Goal: Information Seeking & Learning: Compare options

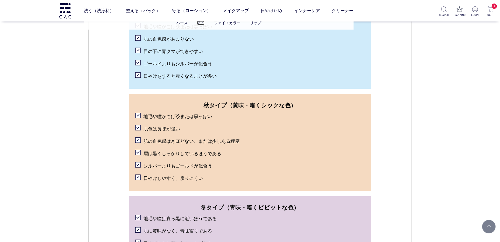
click at [199, 23] on link "アイ" at bounding box center [201, 23] width 8 height 4
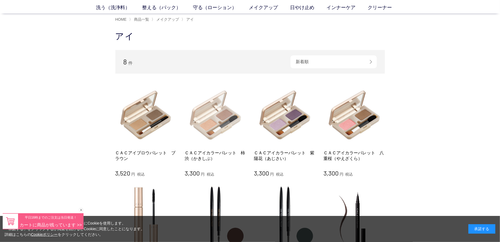
scroll to position [25, 0]
click at [218, 123] on img at bounding box center [214, 114] width 61 height 61
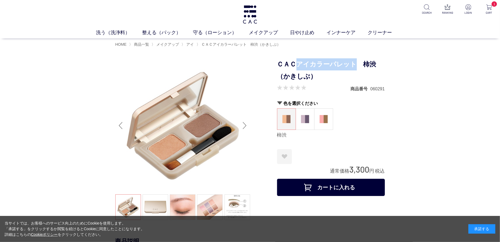
drag, startPoint x: 299, startPoint y: 63, endPoint x: 352, endPoint y: 66, distance: 53.4
click at [353, 66] on h1 "ＣＡＣアイカラーパレット　柿渋（かきしぶ）" at bounding box center [331, 70] width 108 height 24
copy h1 "アイカラーパレット"
click at [346, 34] on link "インナーケア" at bounding box center [346, 32] width 41 height 7
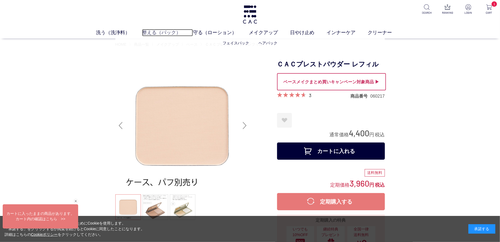
click at [150, 31] on link "整える（パック）" at bounding box center [167, 32] width 51 height 7
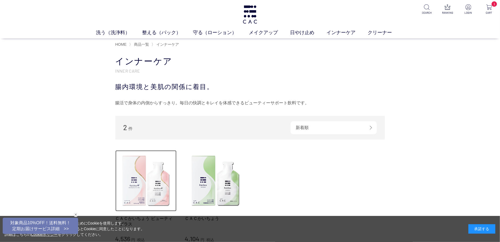
click at [161, 171] on img at bounding box center [145, 181] width 61 height 61
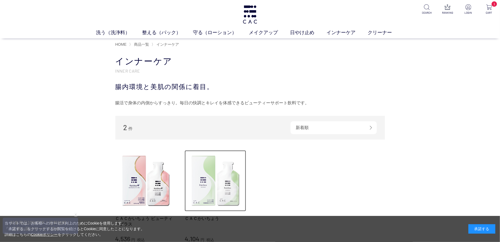
click at [210, 160] on img at bounding box center [214, 181] width 61 height 61
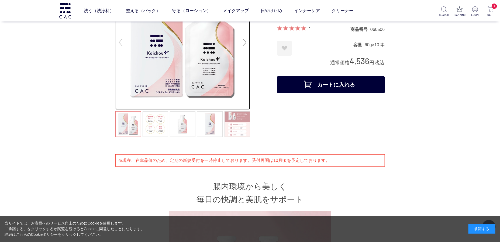
scroll to position [70, 0]
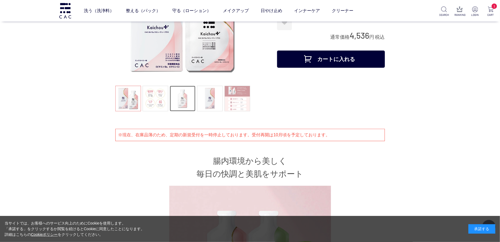
click at [188, 95] on link at bounding box center [183, 99] width 26 height 26
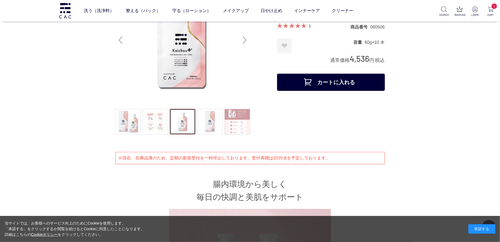
scroll to position [0, 0]
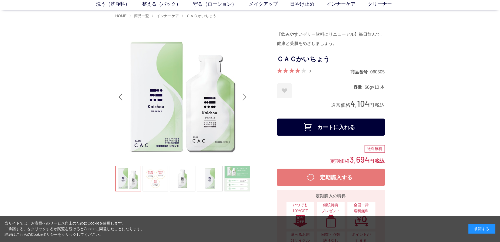
scroll to position [34, 0]
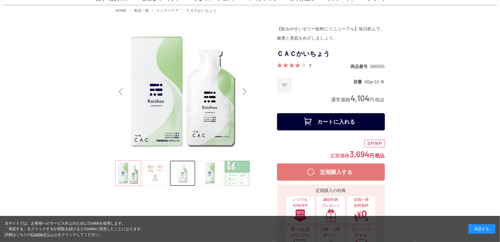
click at [183, 173] on link at bounding box center [183, 174] width 26 height 26
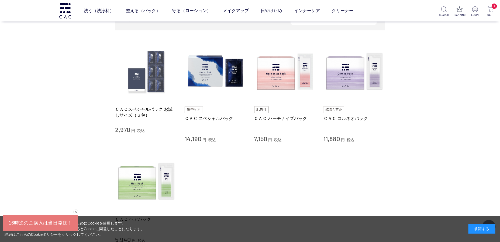
scroll to position [94, 0]
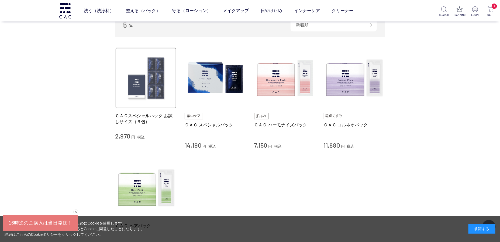
click at [153, 83] on img at bounding box center [145, 78] width 61 height 61
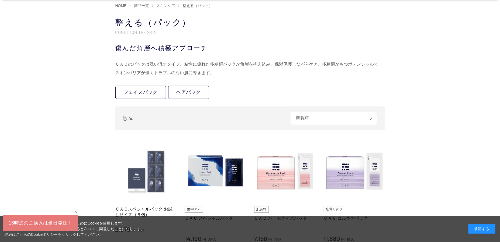
scroll to position [98, 0]
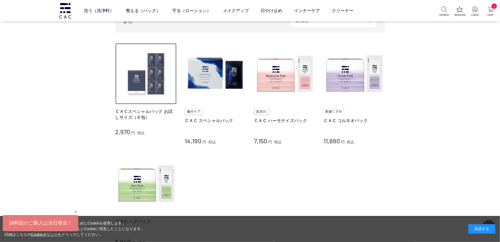
click at [153, 79] on img at bounding box center [145, 73] width 61 height 61
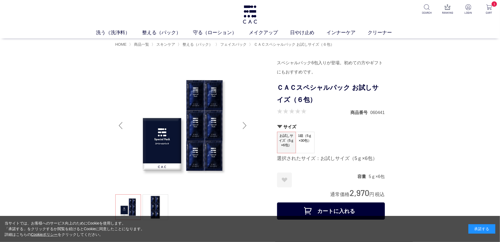
scroll to position [3, 0]
click at [231, 44] on link "アイ" at bounding box center [232, 43] width 8 height 4
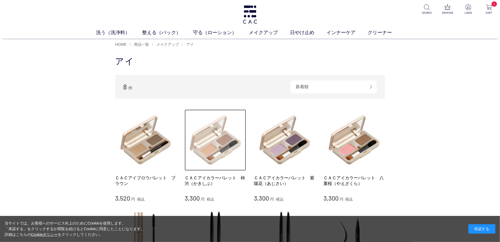
click at [217, 131] on img at bounding box center [214, 140] width 61 height 61
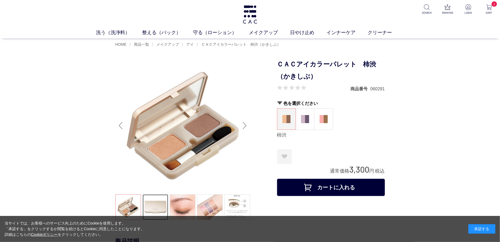
click at [159, 209] on link at bounding box center [155, 208] width 26 height 26
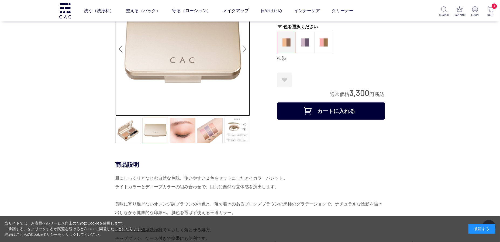
scroll to position [19, 0]
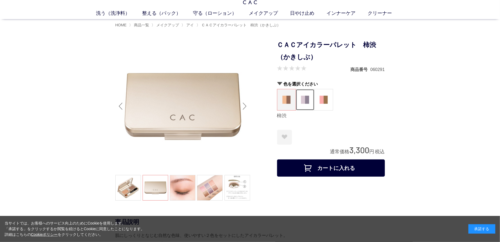
click at [306, 99] on img at bounding box center [305, 100] width 8 height 8
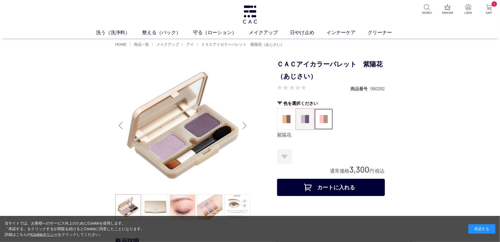
click at [324, 116] on img at bounding box center [323, 119] width 8 height 8
